Goal: Task Accomplishment & Management: Manage account settings

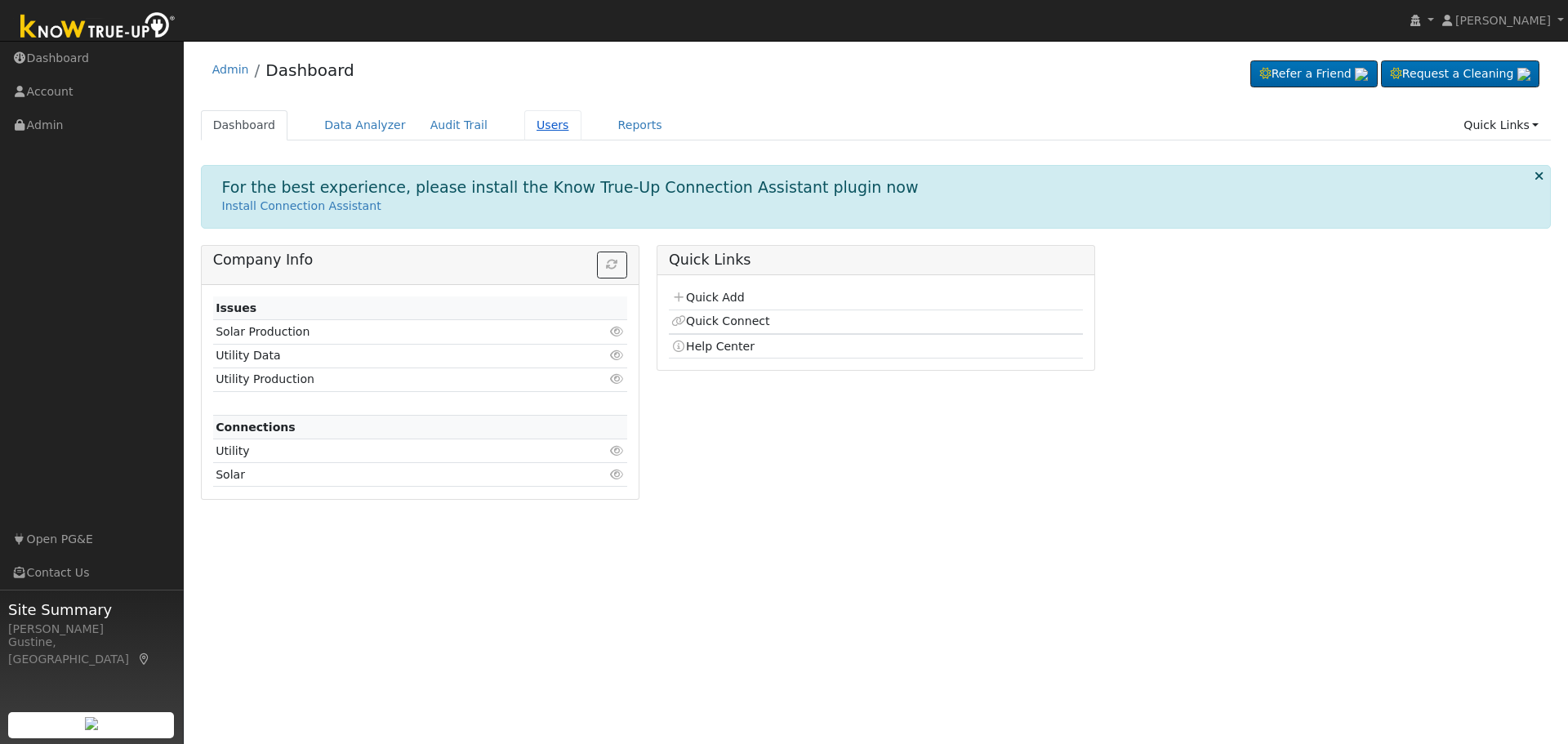
click at [526, 124] on link "Users" at bounding box center [553, 124] width 57 height 30
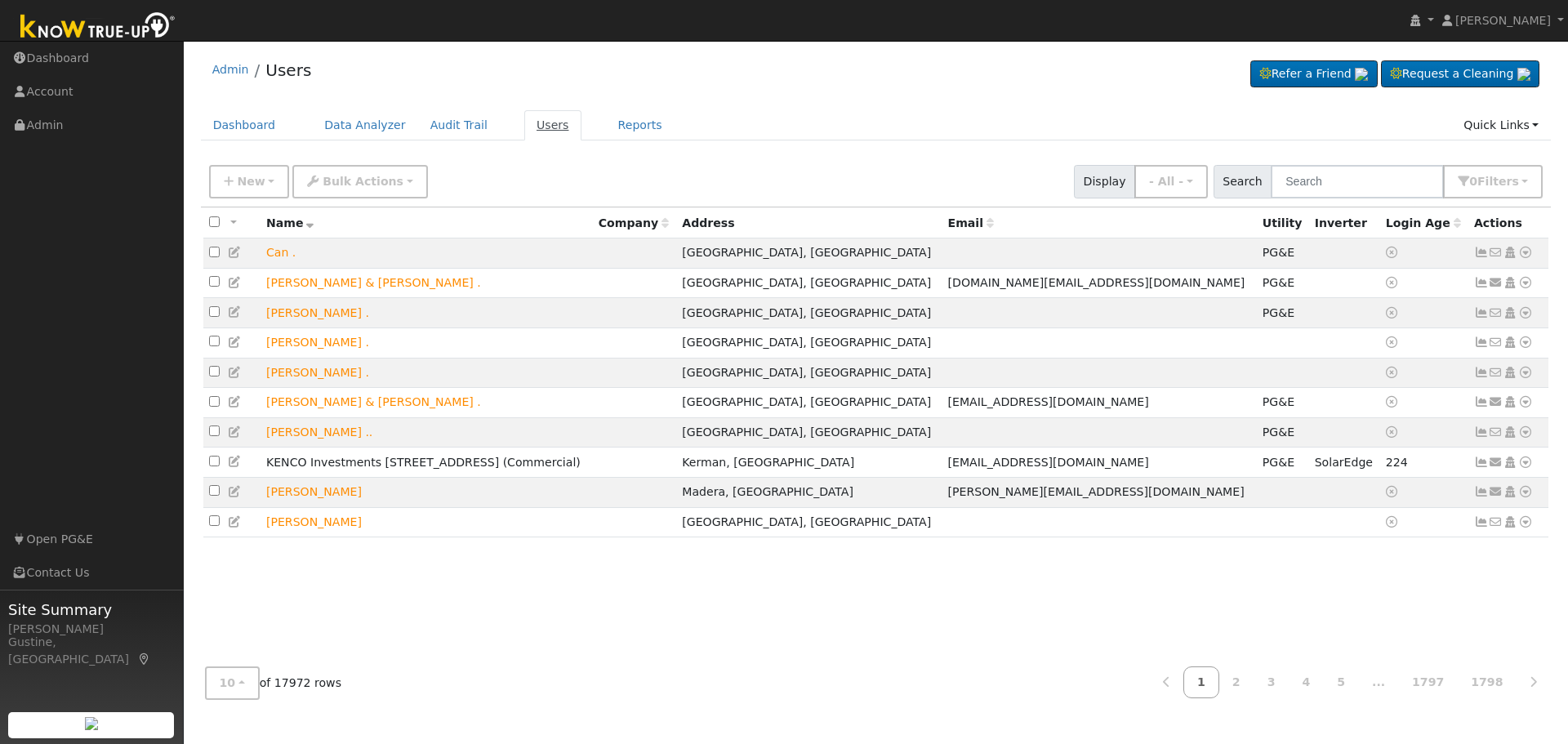
click at [524, 120] on link "Users" at bounding box center [553, 124] width 57 height 30
click at [1395, 180] on input "text" at bounding box center [1357, 181] width 173 height 33
type input "[PERSON_NAME]"
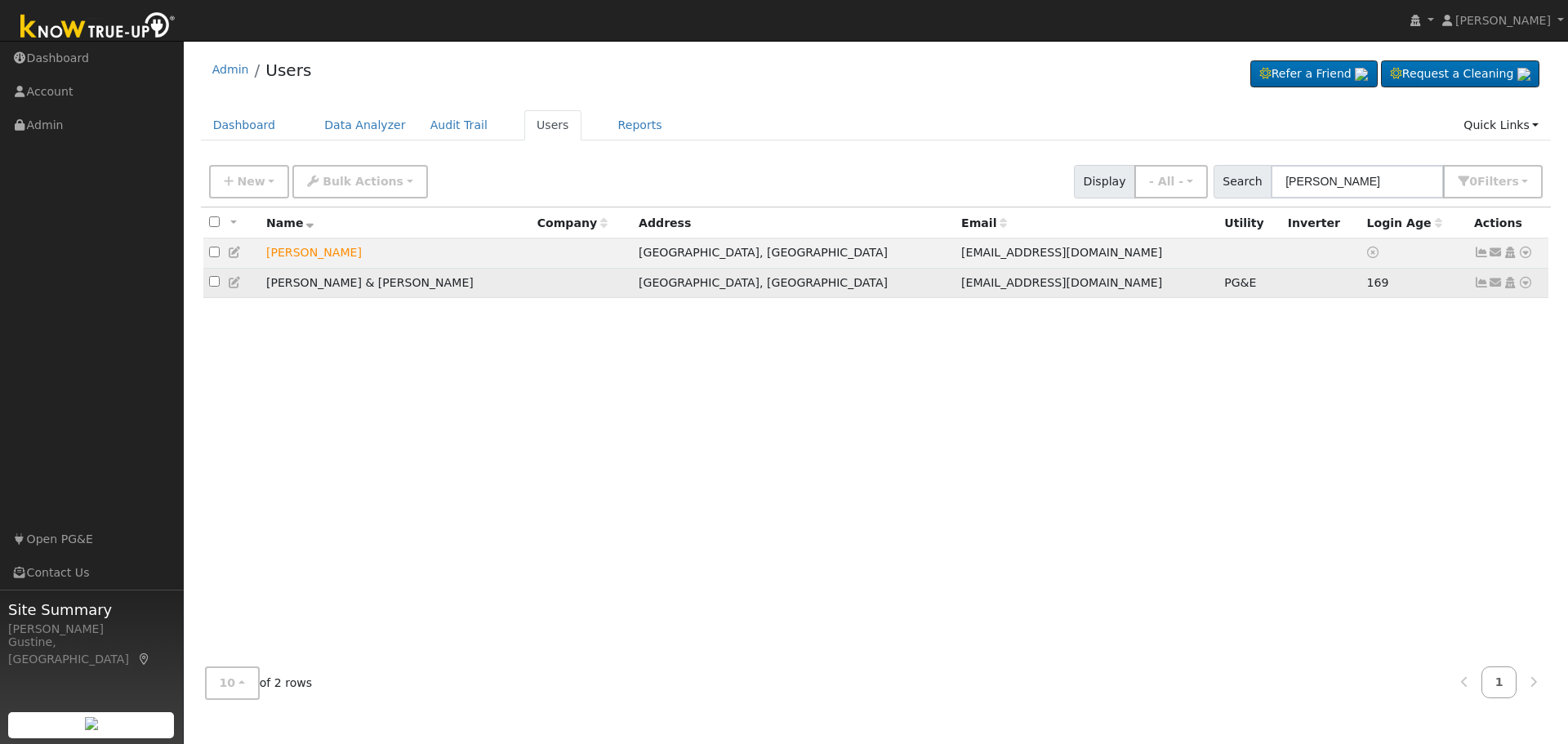
click at [1476, 285] on icon at bounding box center [1481, 282] width 15 height 12
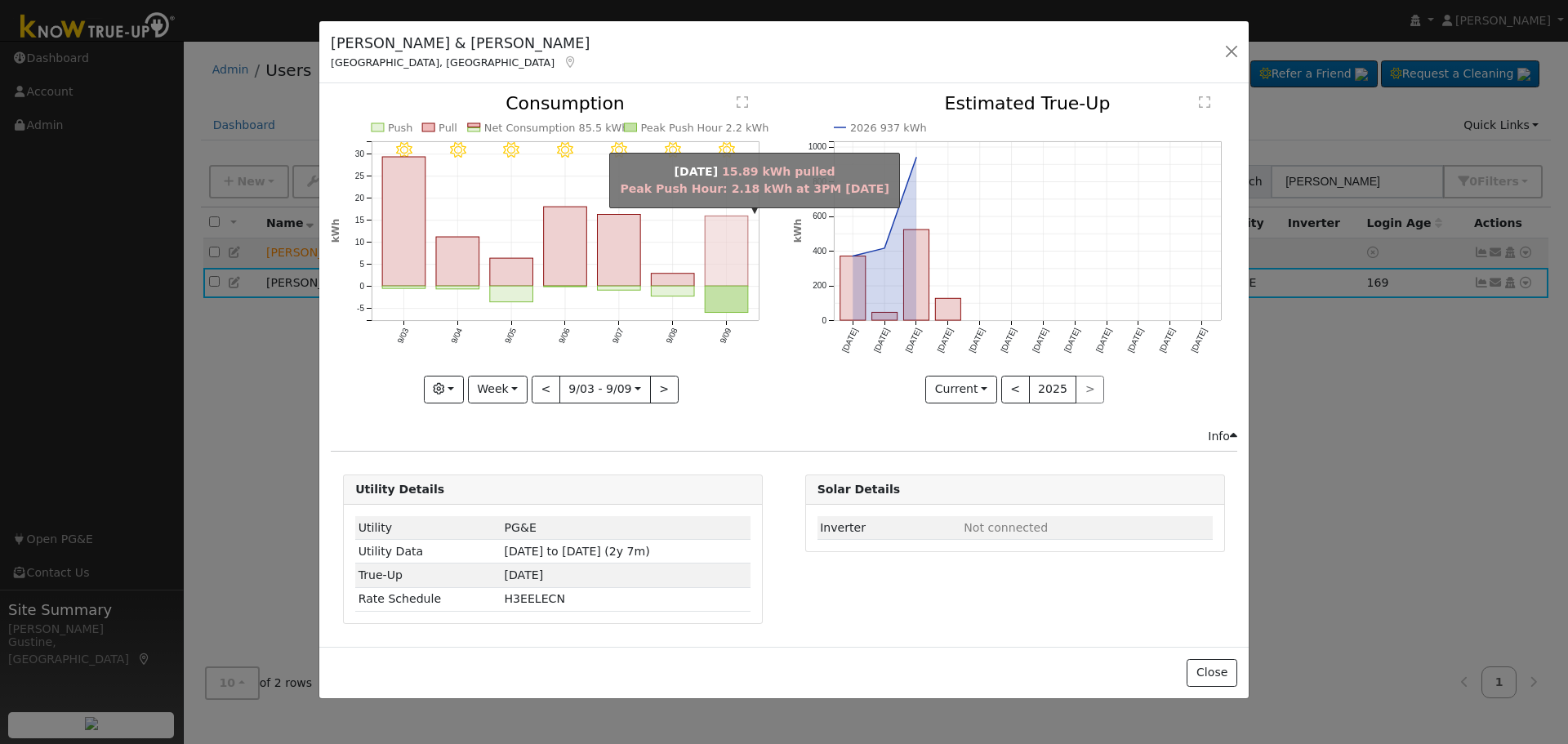
click at [745, 283] on rect "onclick=""" at bounding box center [727, 252] width 43 height 71
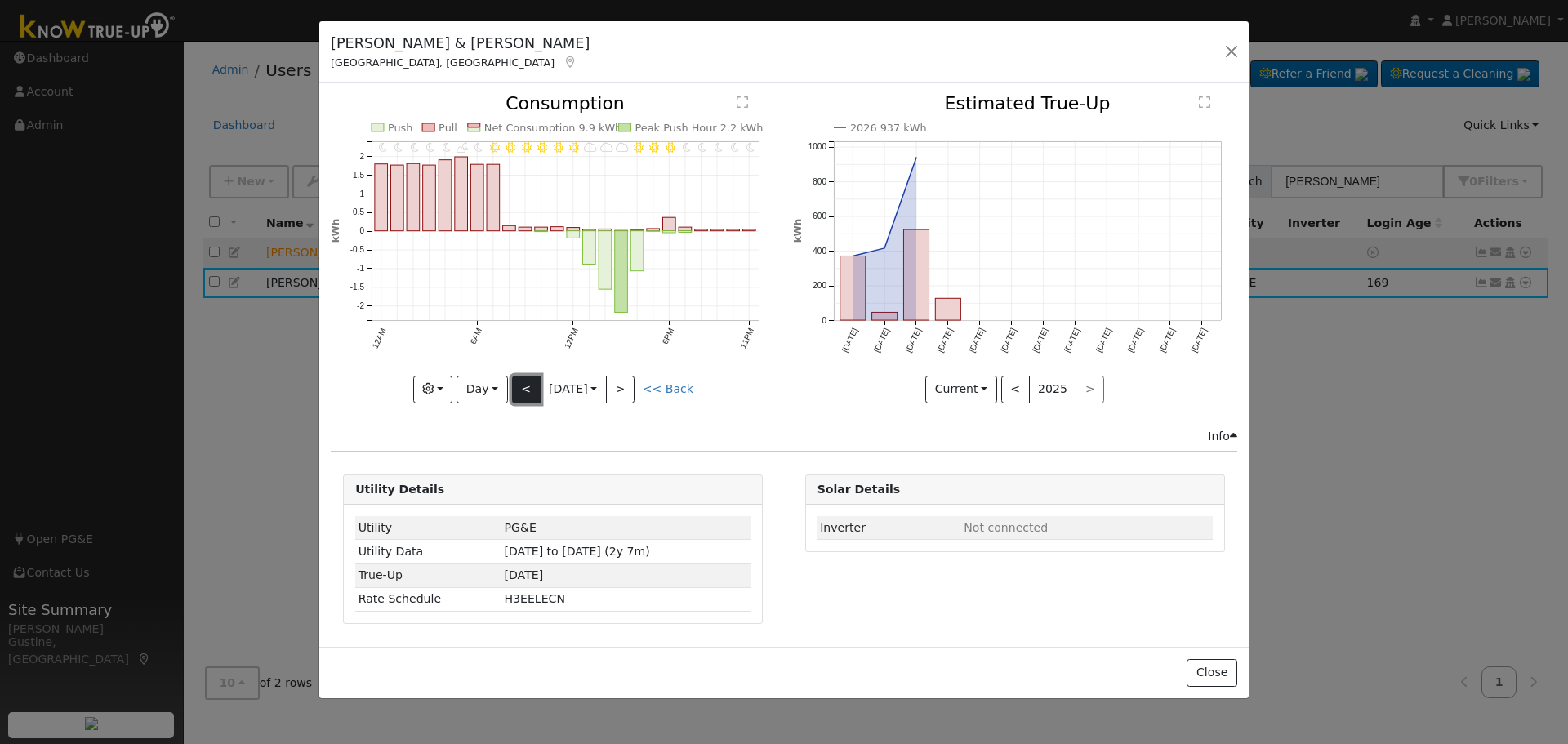
click at [527, 394] on button "<" at bounding box center [525, 389] width 28 height 27
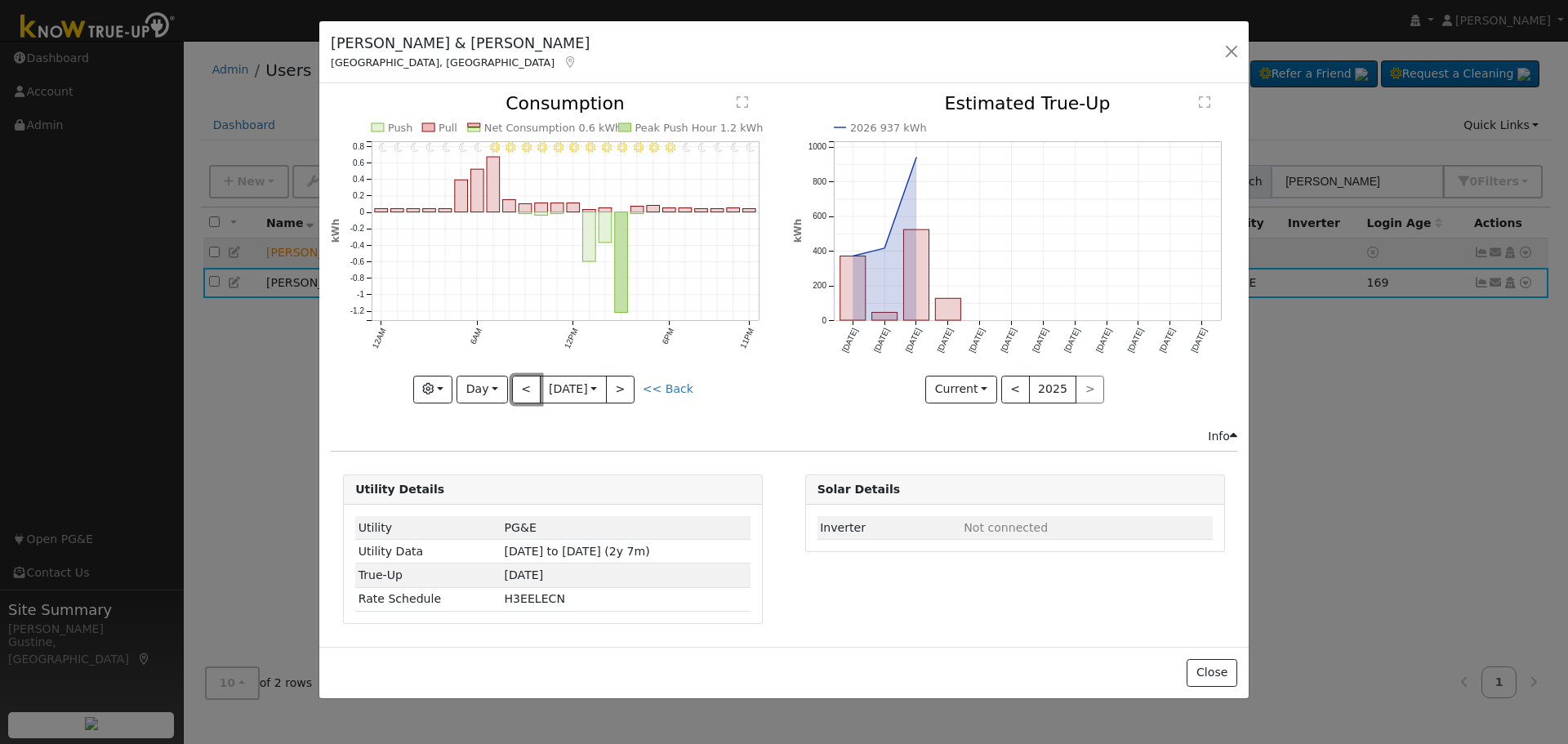
click at [526, 388] on button "<" at bounding box center [525, 389] width 28 height 27
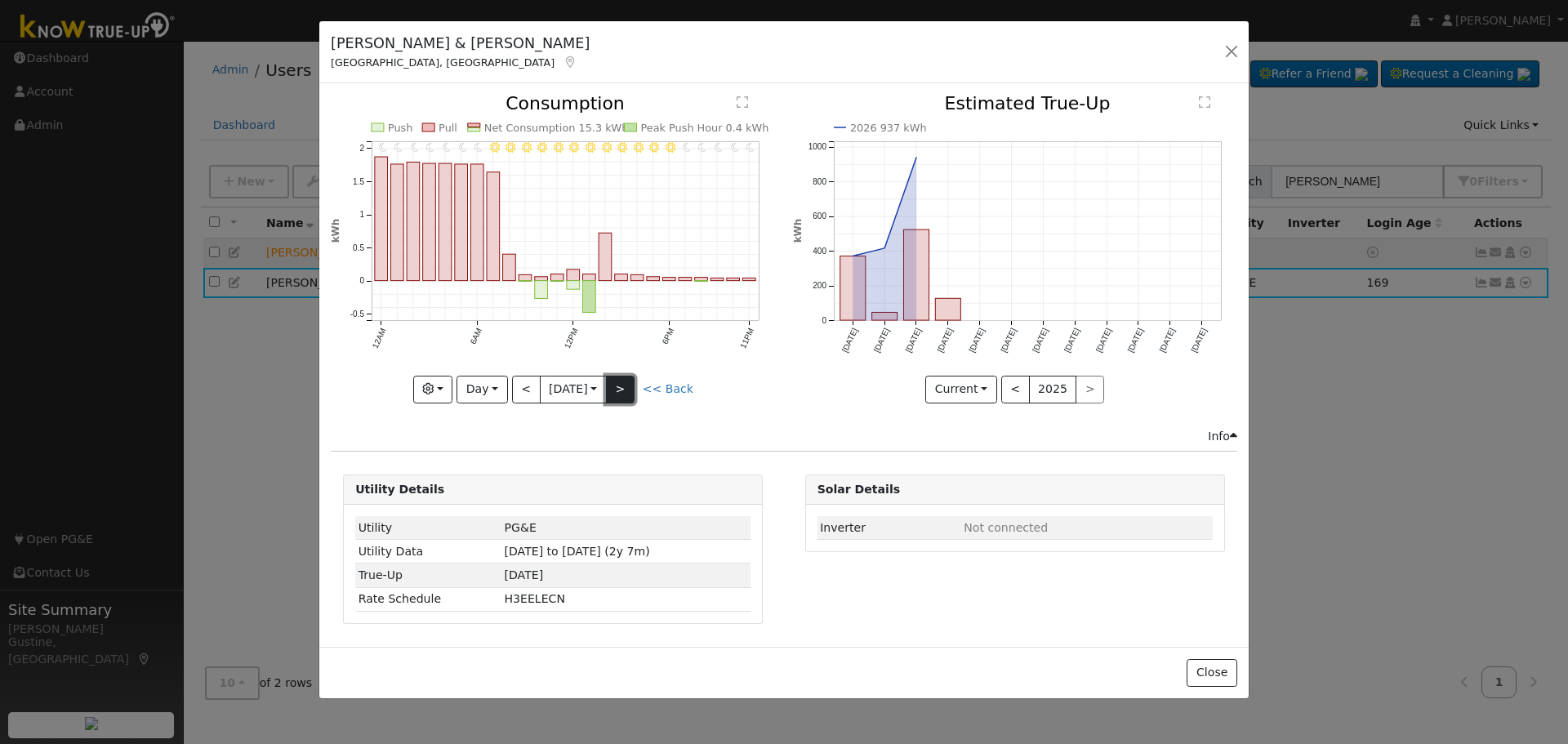
click at [634, 397] on button ">" at bounding box center [619, 389] width 28 height 27
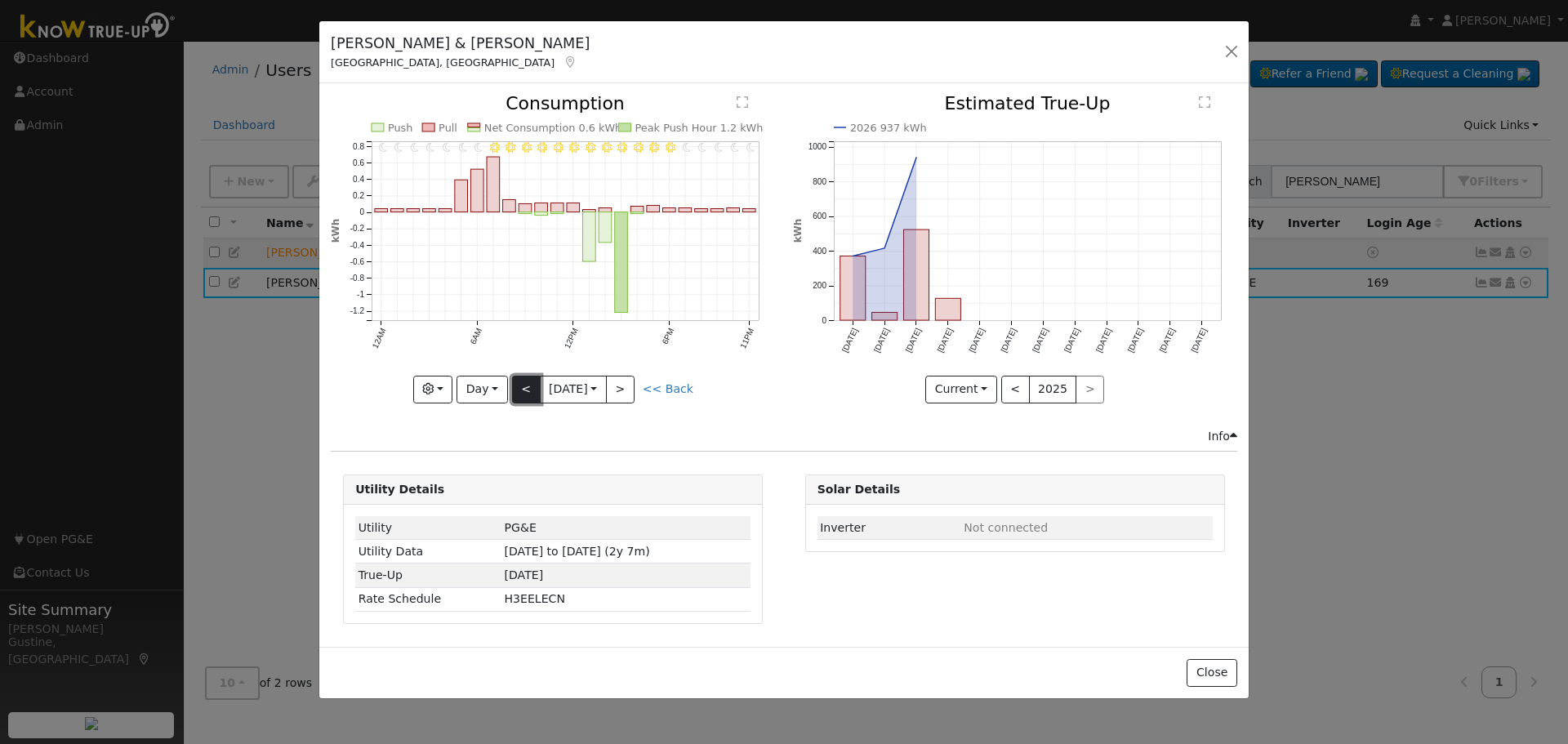
click at [534, 388] on button "<" at bounding box center [525, 389] width 28 height 27
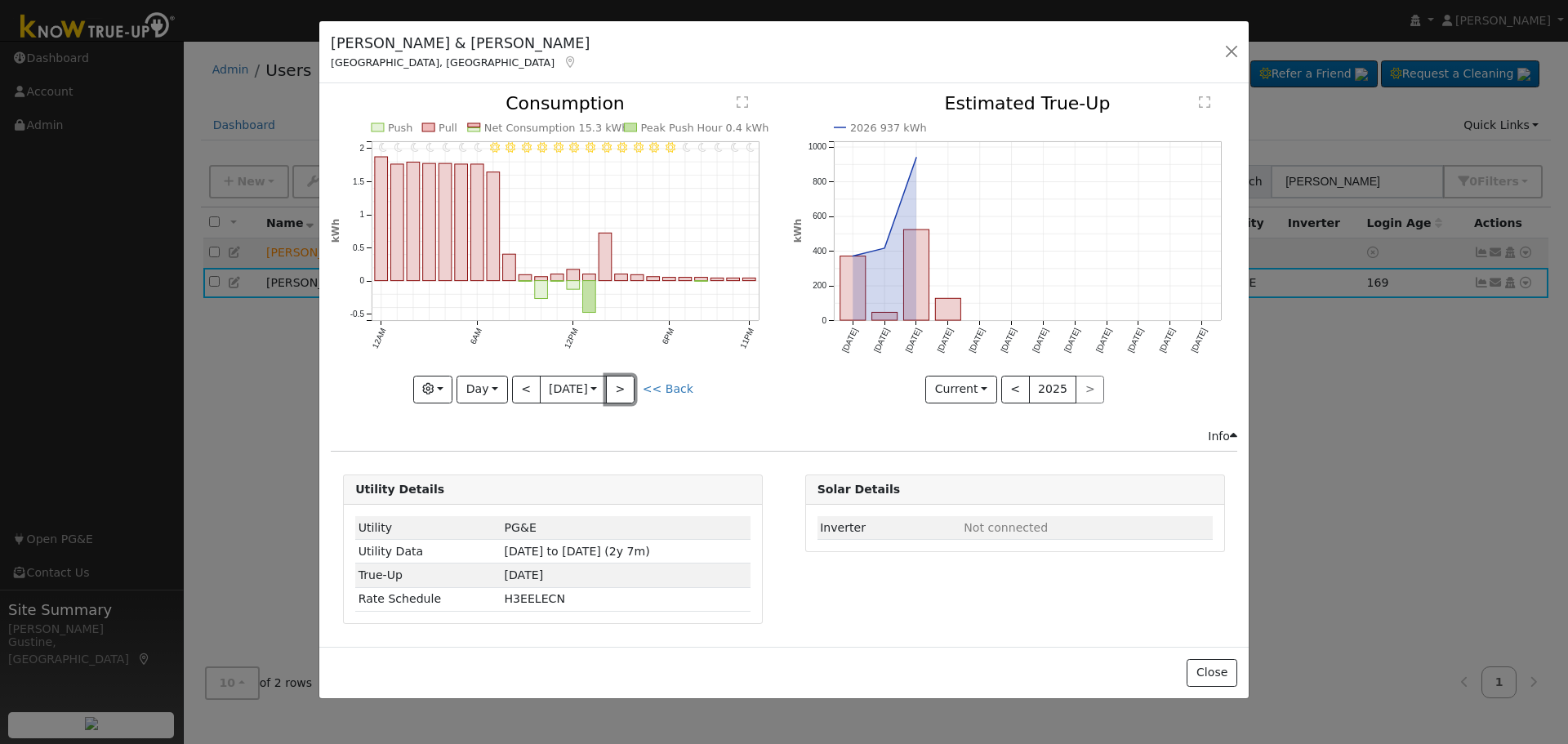
click at [630, 384] on button ">" at bounding box center [619, 389] width 28 height 27
type input "[DATE]"
